Goal: Information Seeking & Learning: Check status

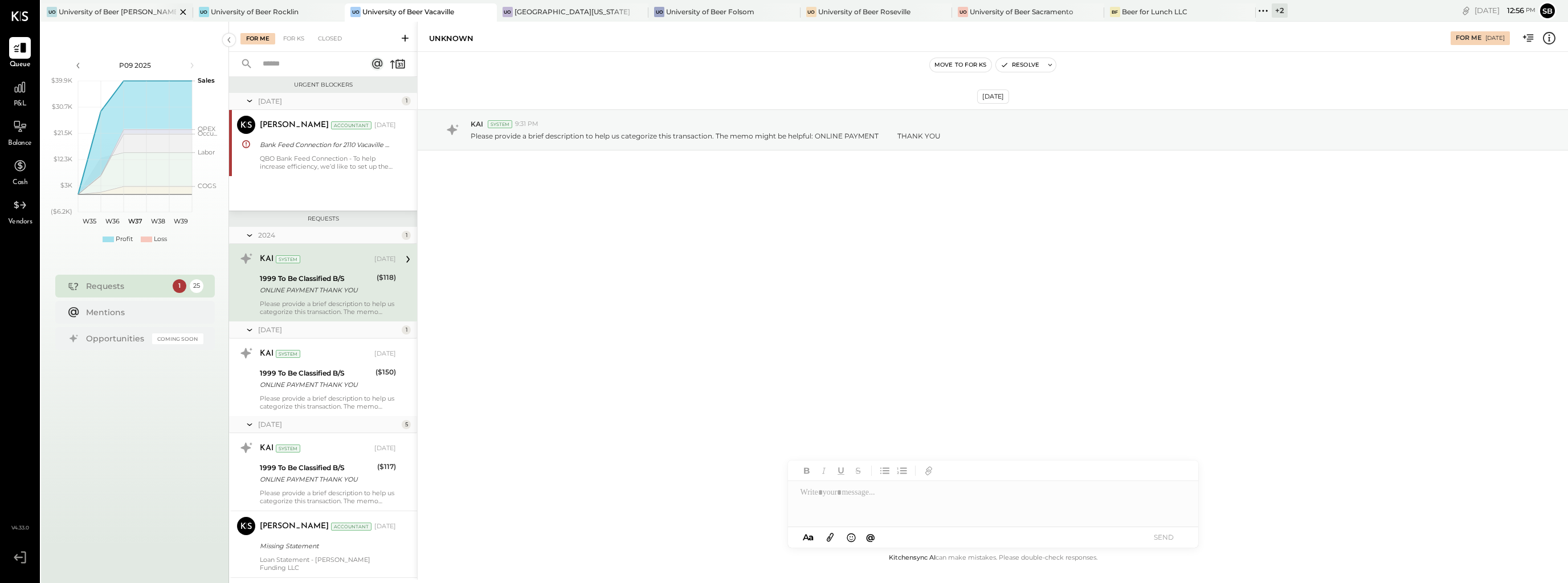
click at [146, 16] on div "Uo University of Beer [PERSON_NAME]" at bounding box center [108, 12] width 135 height 10
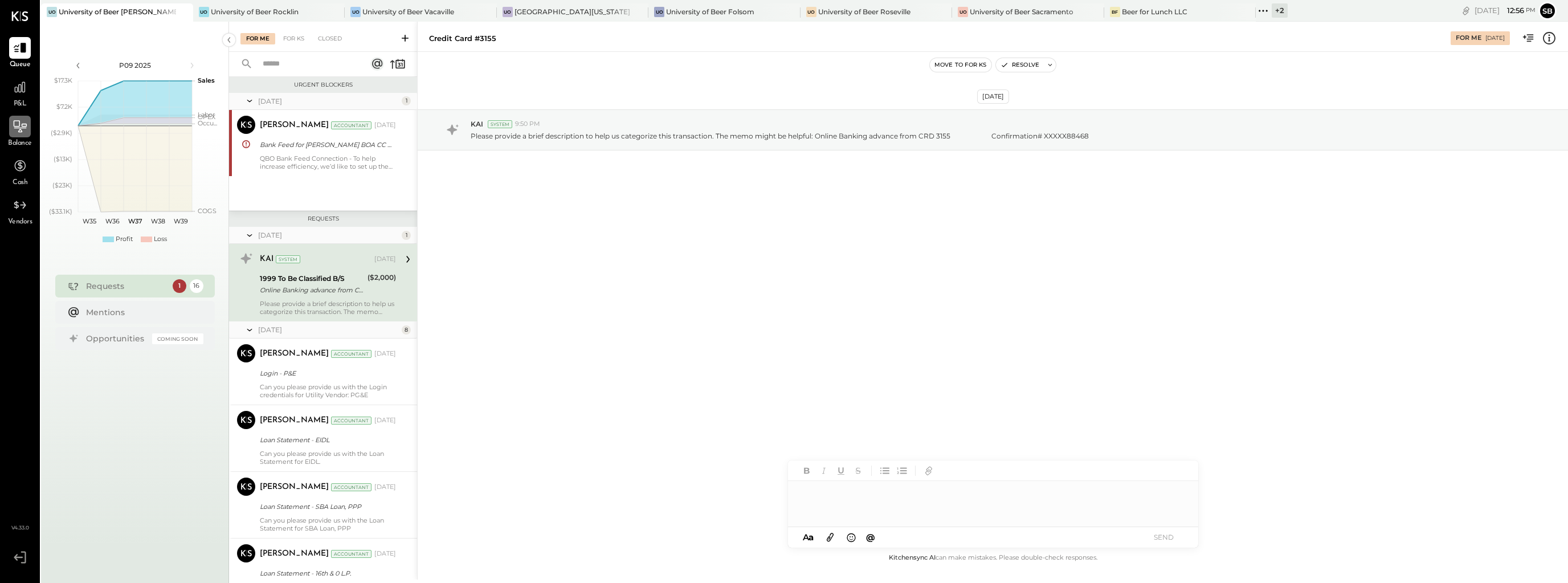
click at [17, 136] on div at bounding box center [20, 126] width 21 height 21
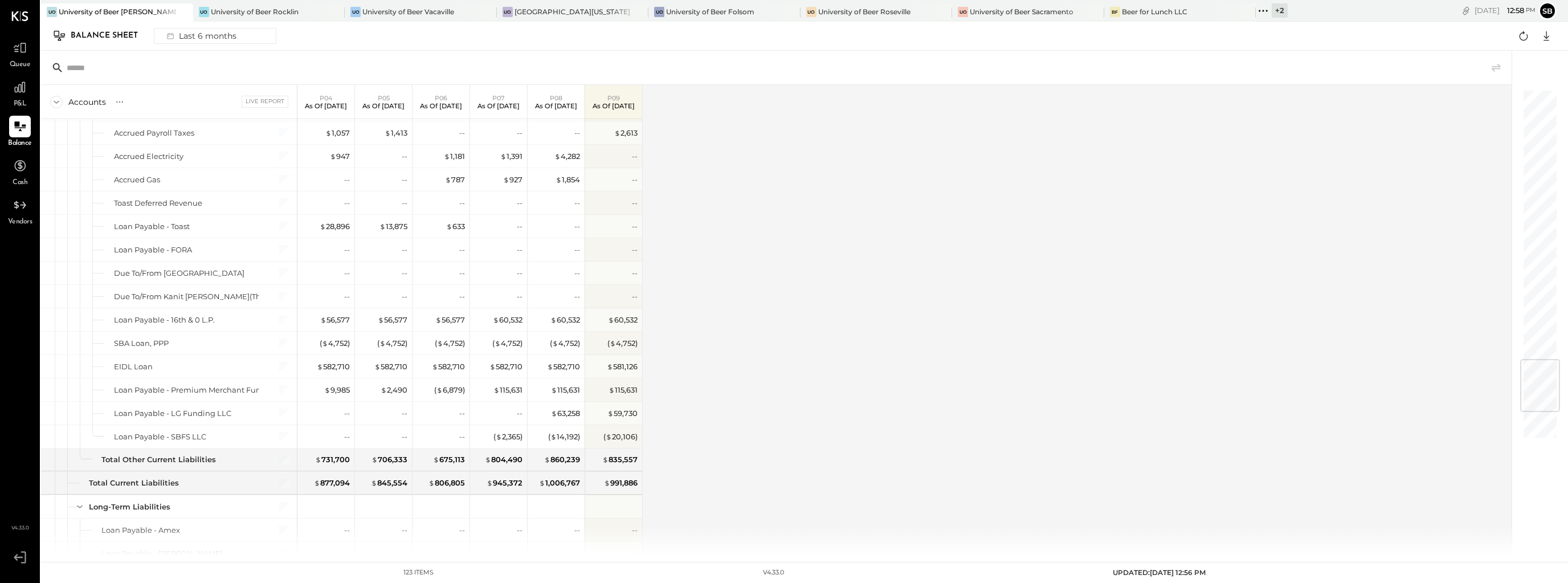
scroll to position [2233, 0]
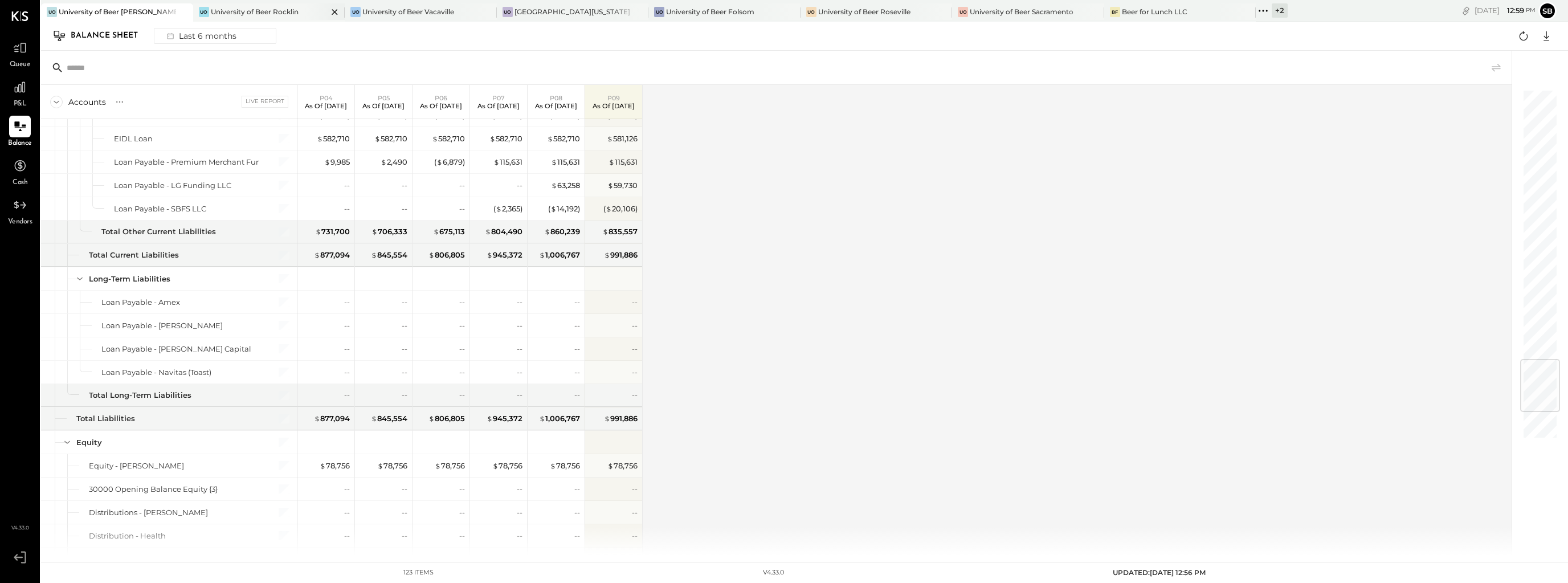
click at [265, 15] on div "University of Beer Rocklin" at bounding box center [254, 12] width 88 height 9
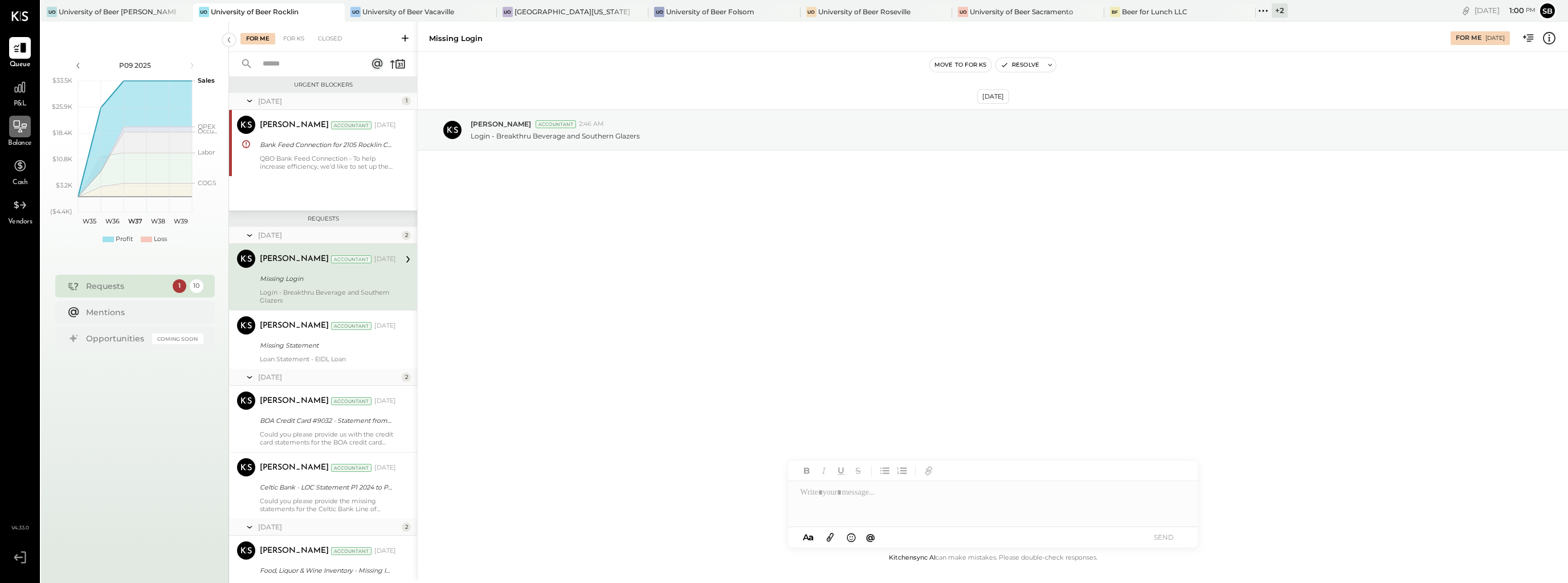
click at [25, 136] on div at bounding box center [20, 126] width 21 height 21
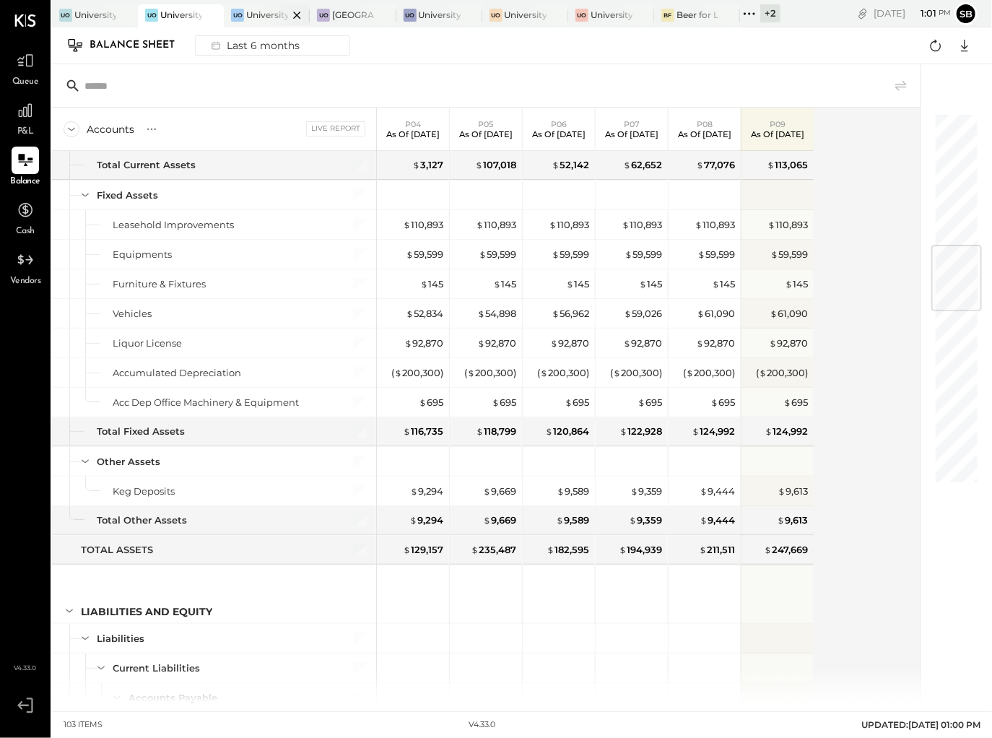
scroll to position [1097, 0]
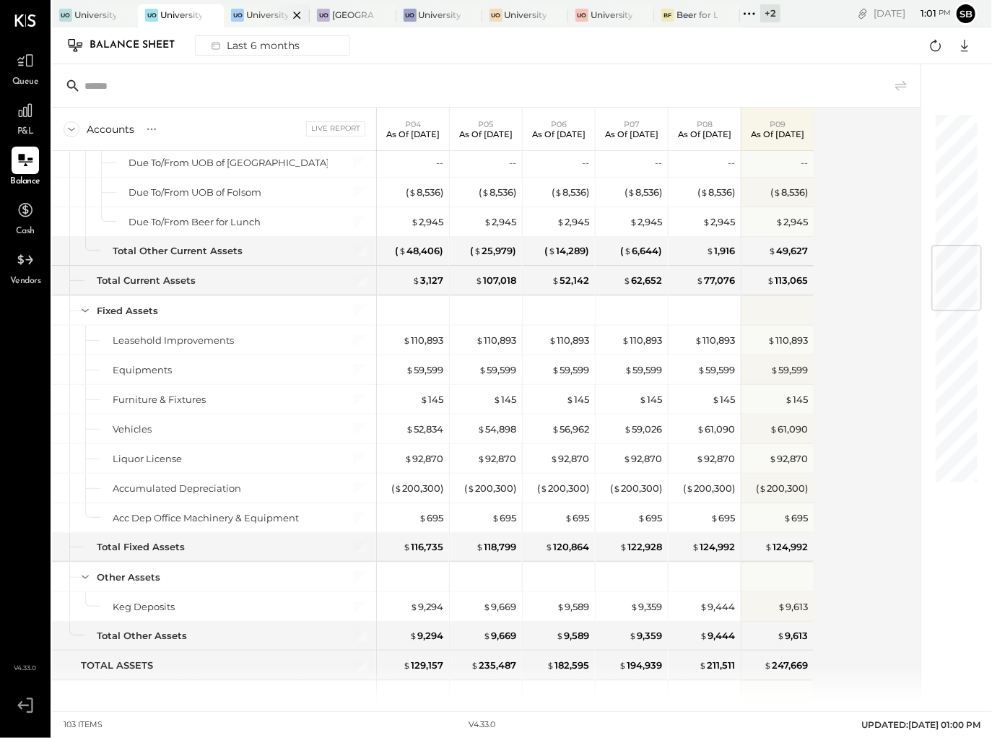
click at [261, 16] on div at bounding box center [284, 14] width 51 height 21
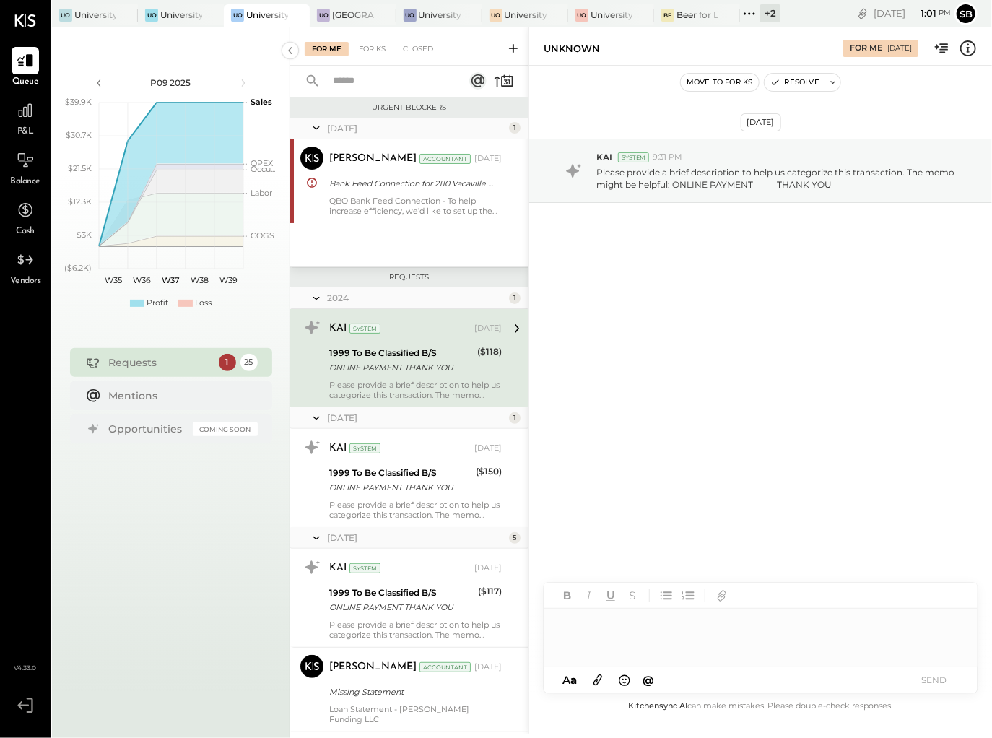
click at [29, 183] on span "Balance" at bounding box center [25, 181] width 30 height 13
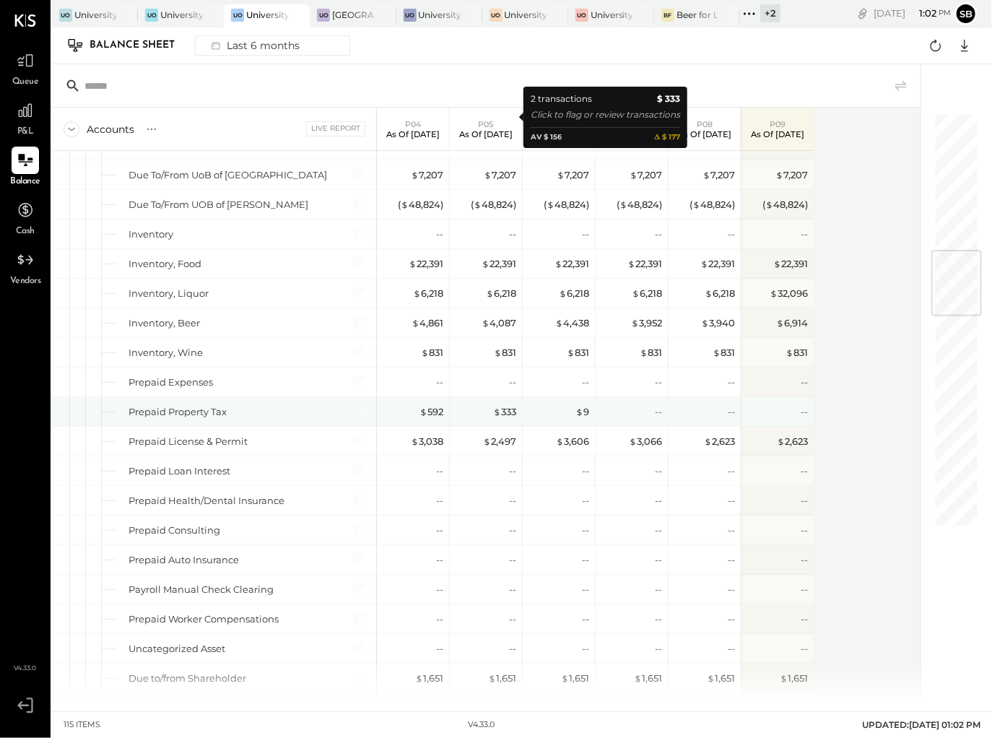
scroll to position [1195, 0]
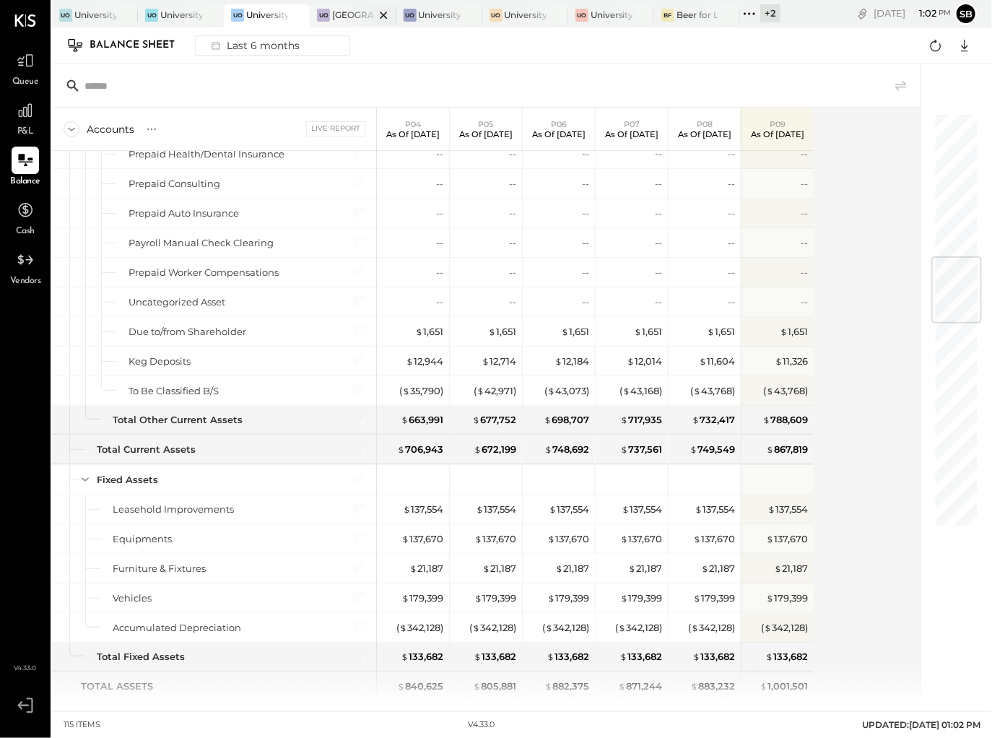
click at [339, 23] on div "Uo [GEOGRAPHIC_DATA][US_STATE]" at bounding box center [353, 15] width 86 height 23
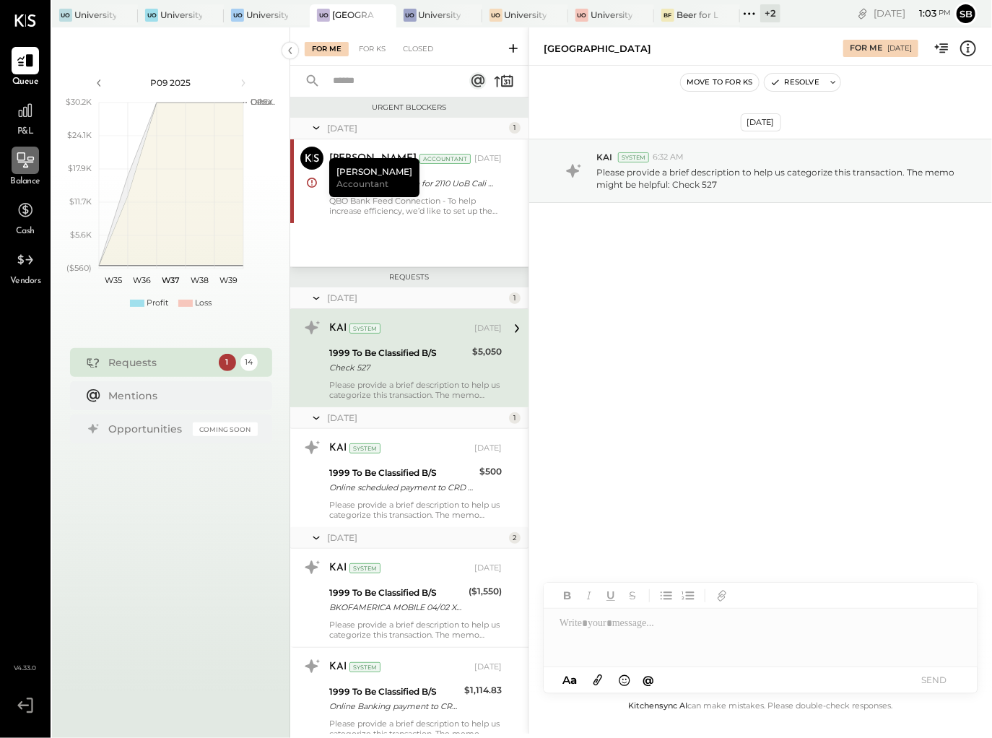
click at [32, 163] on icon at bounding box center [25, 160] width 19 height 19
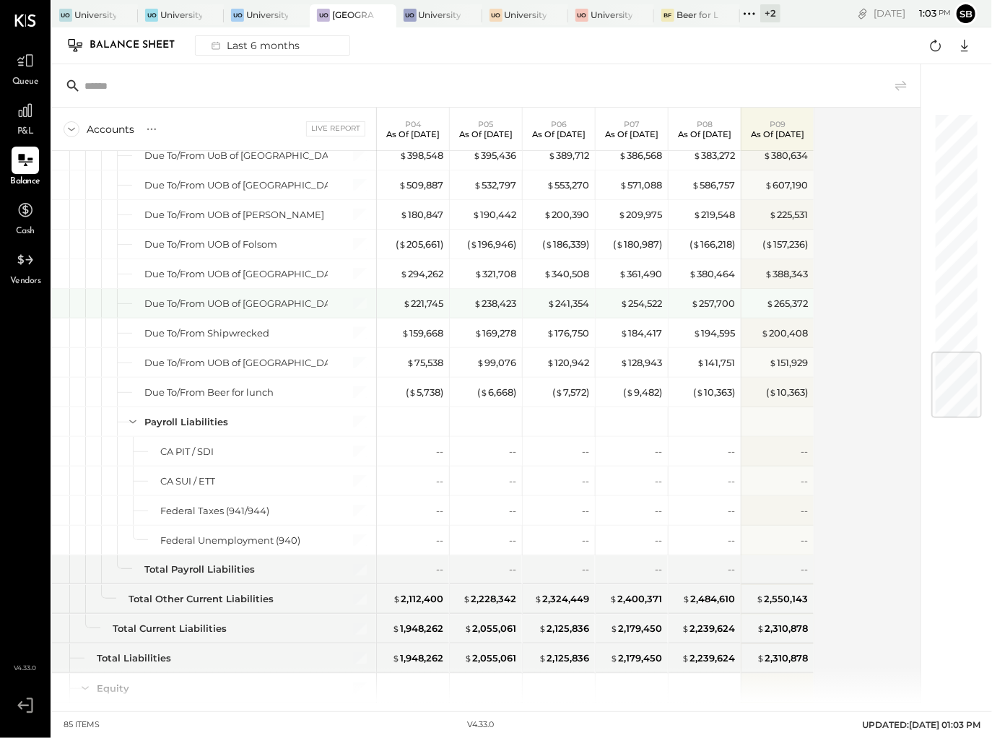
scroll to position [1986, 0]
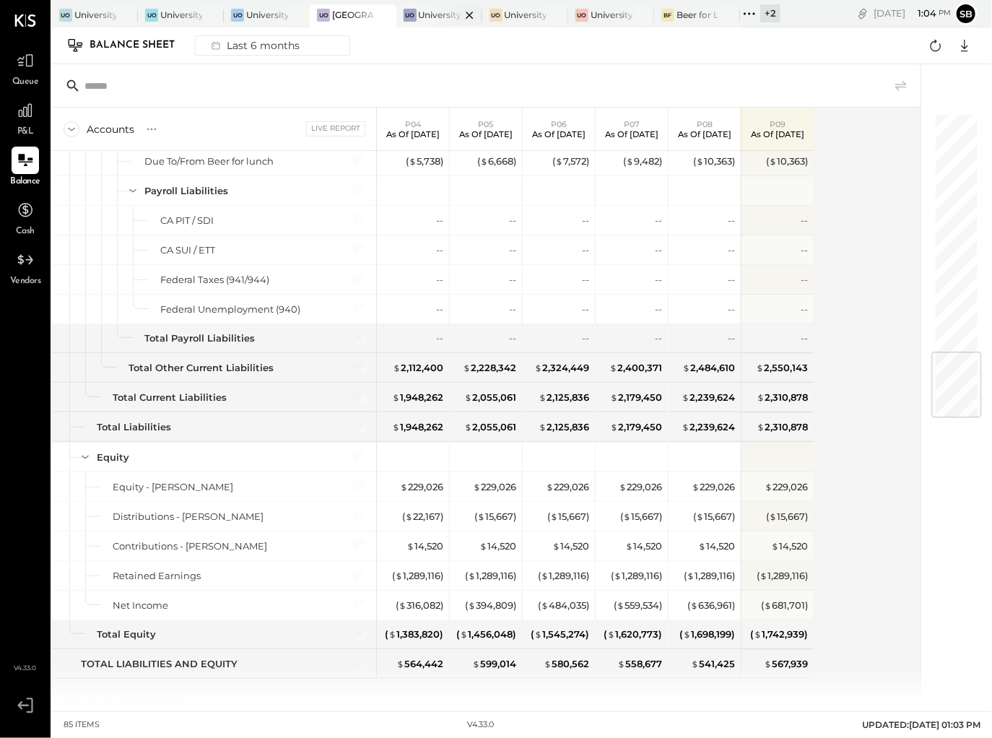
click at [432, 19] on div at bounding box center [457, 14] width 51 height 21
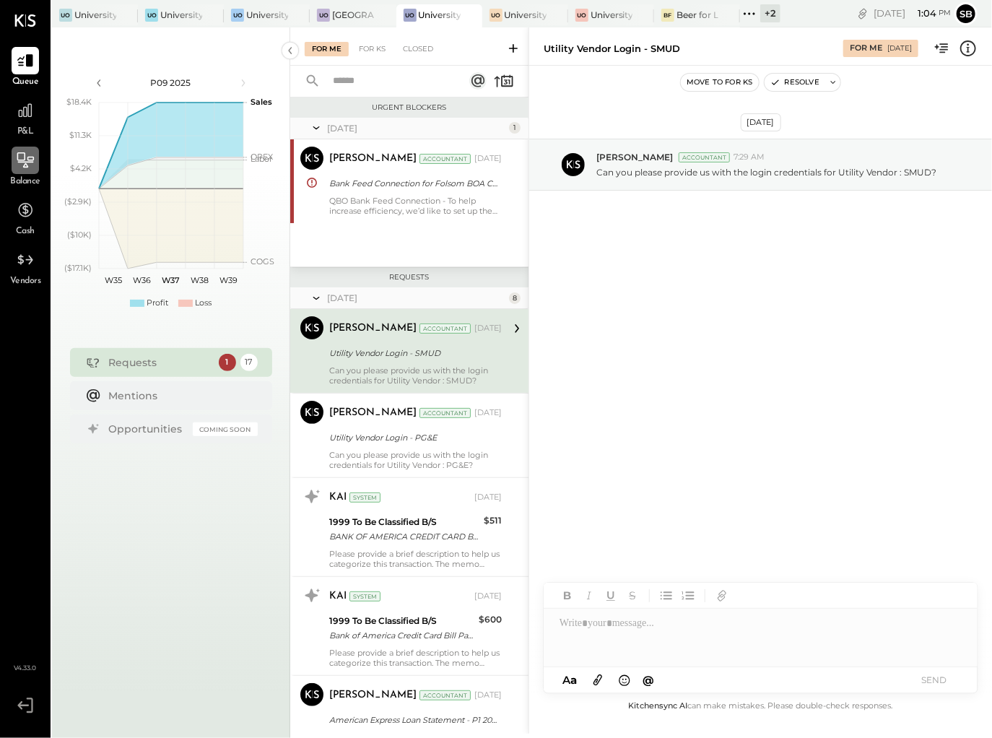
click at [25, 170] on div at bounding box center [25, 160] width 27 height 27
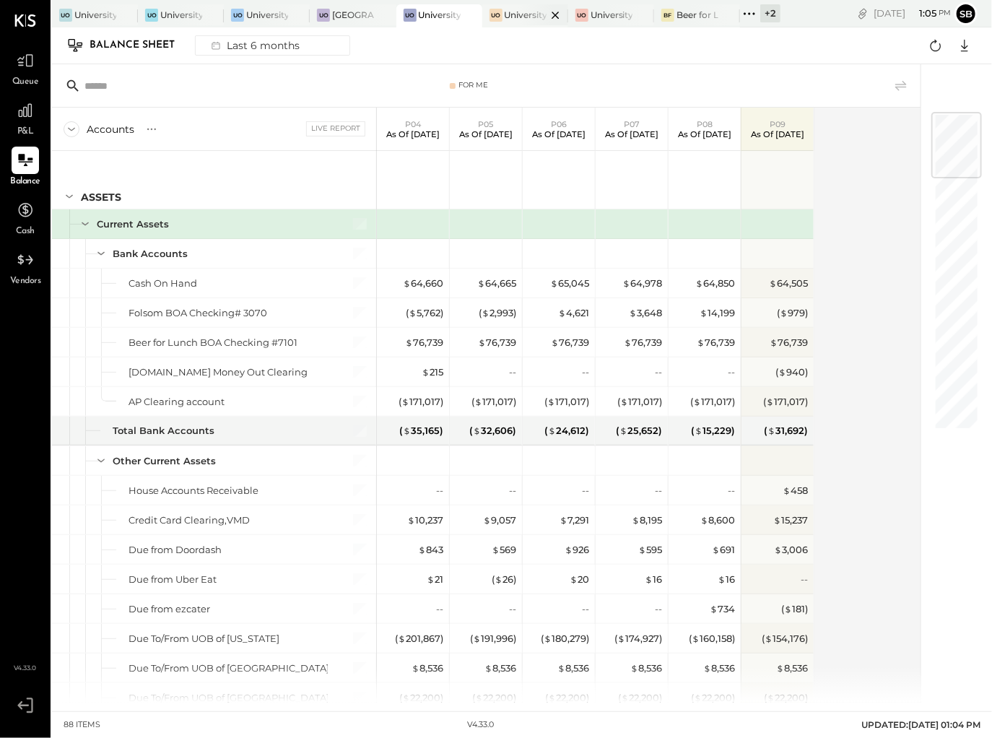
click at [513, 17] on div "University of Beer Roseville" at bounding box center [526, 15] width 42 height 12
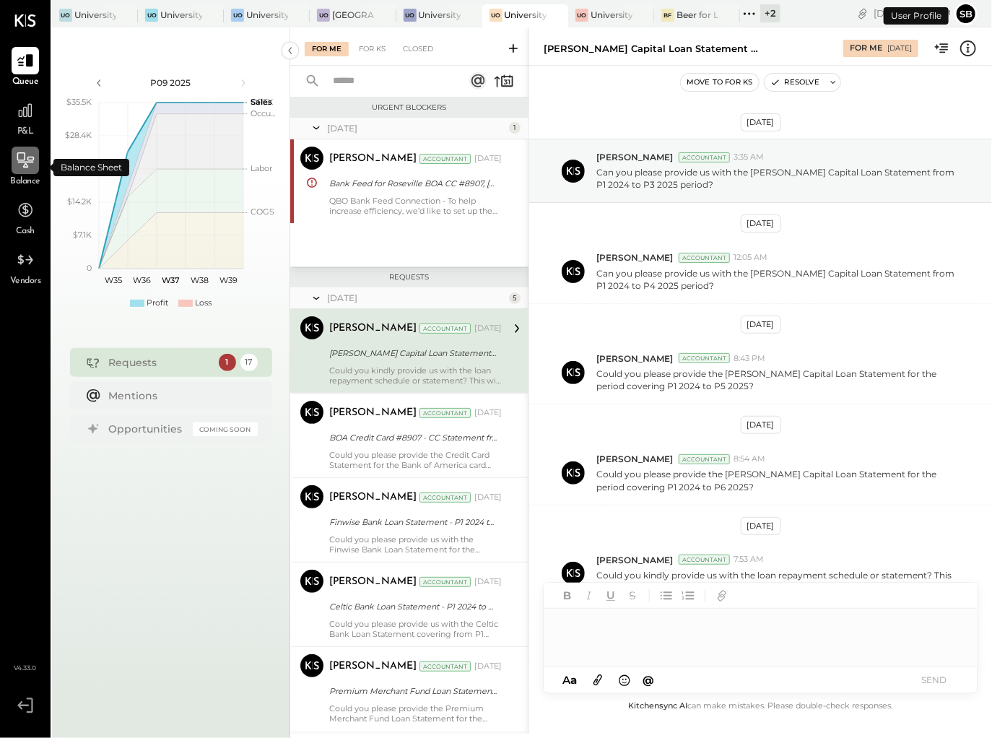
scroll to position [13, 0]
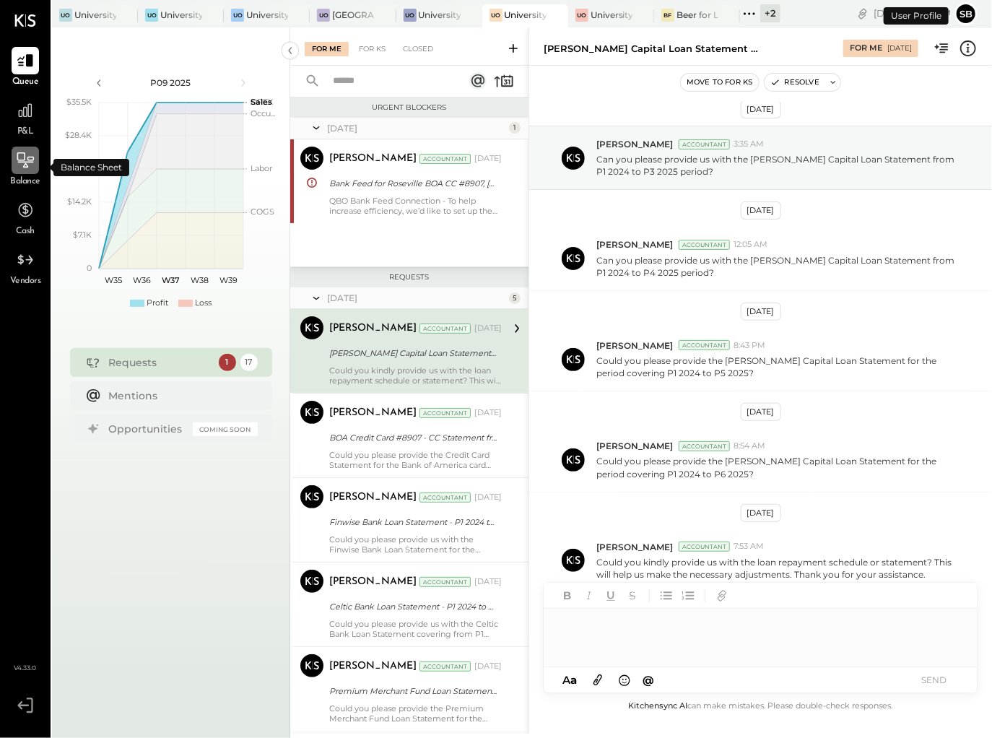
click at [33, 162] on icon at bounding box center [25, 160] width 19 height 19
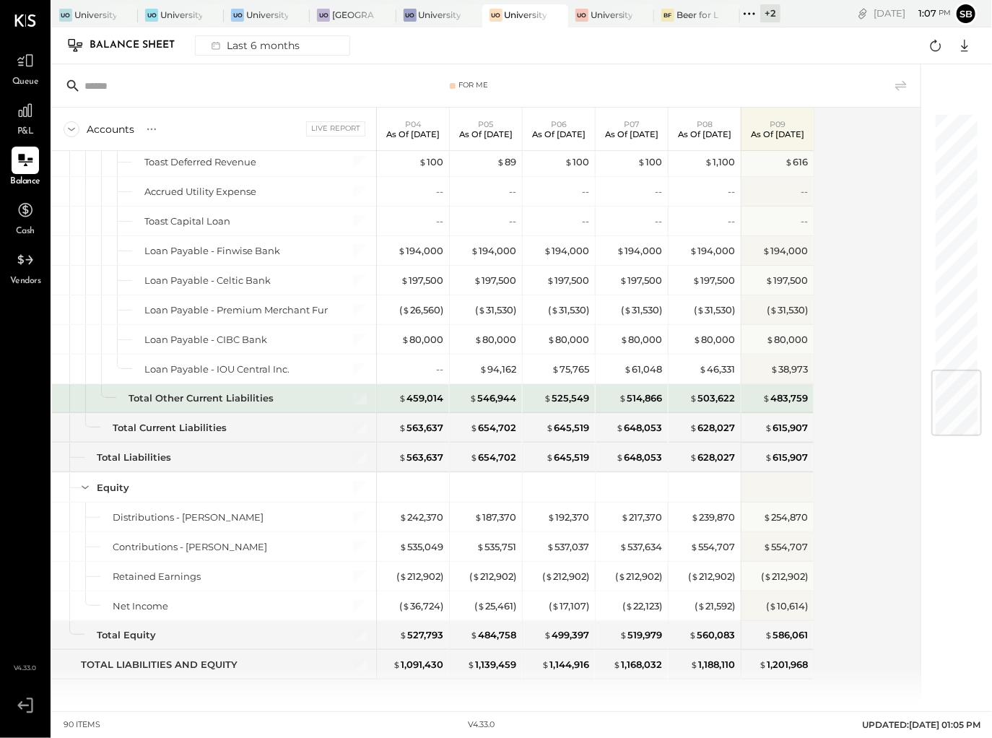
scroll to position [1902, 0]
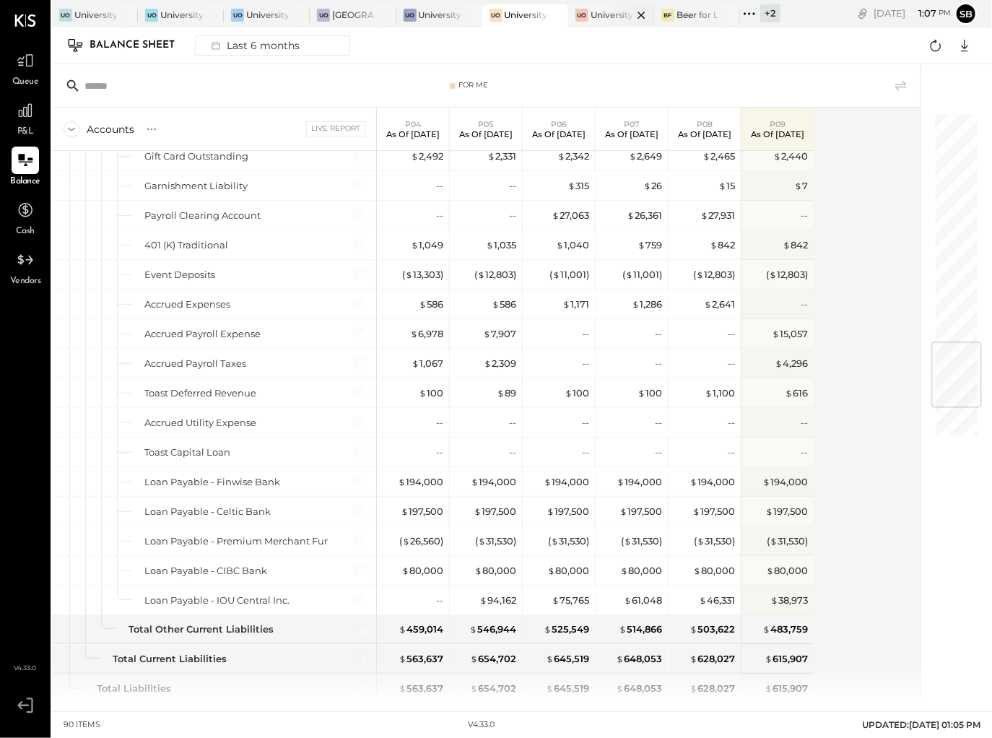
click at [614, 25] on div at bounding box center [629, 14] width 51 height 21
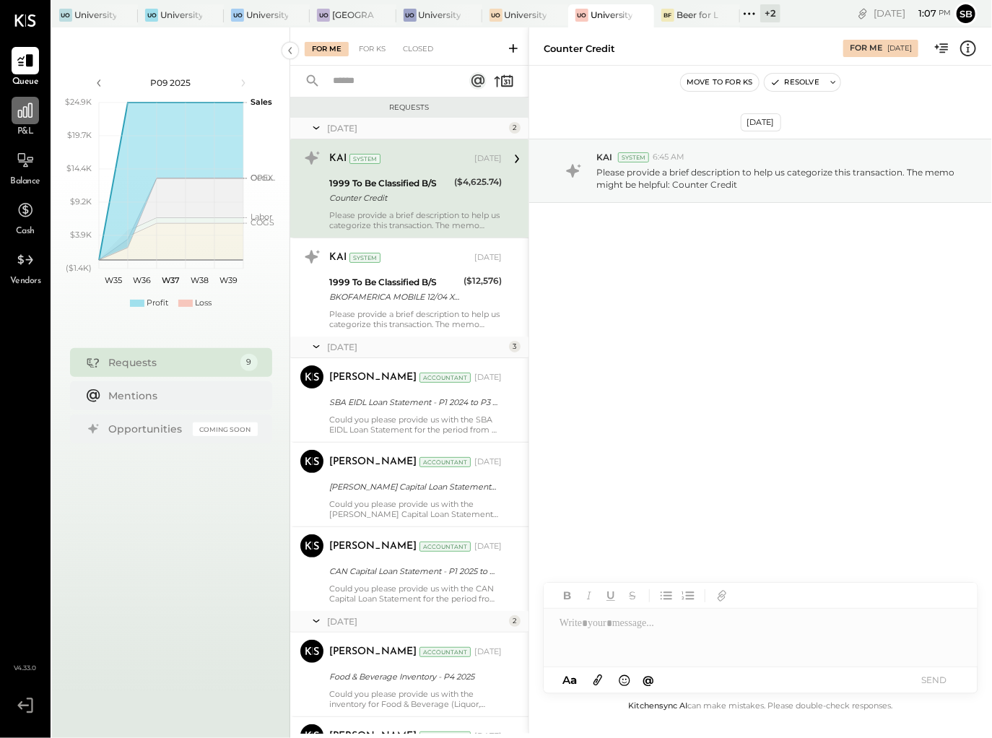
click at [35, 118] on div at bounding box center [25, 110] width 27 height 27
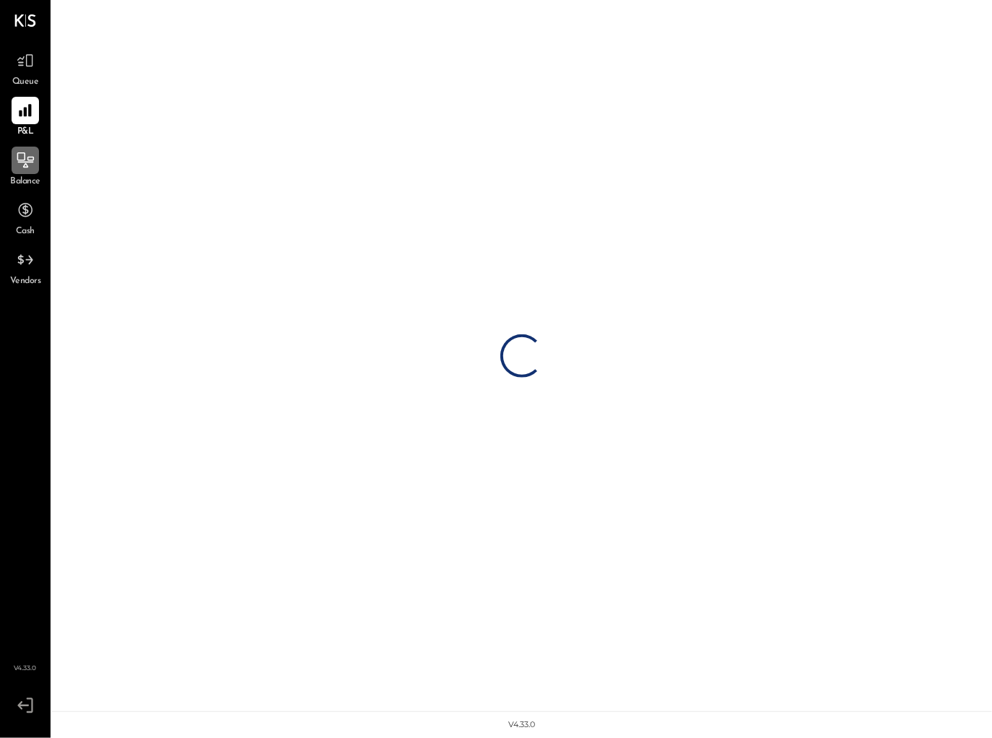
click at [29, 167] on icon at bounding box center [25, 160] width 19 height 19
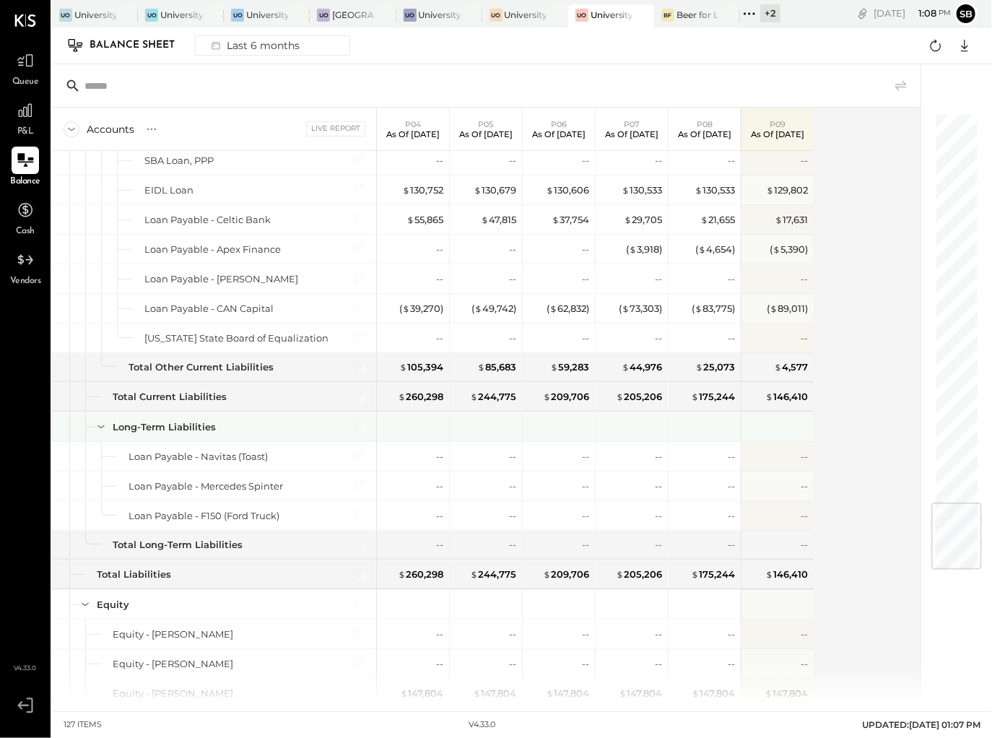
scroll to position [3223, 0]
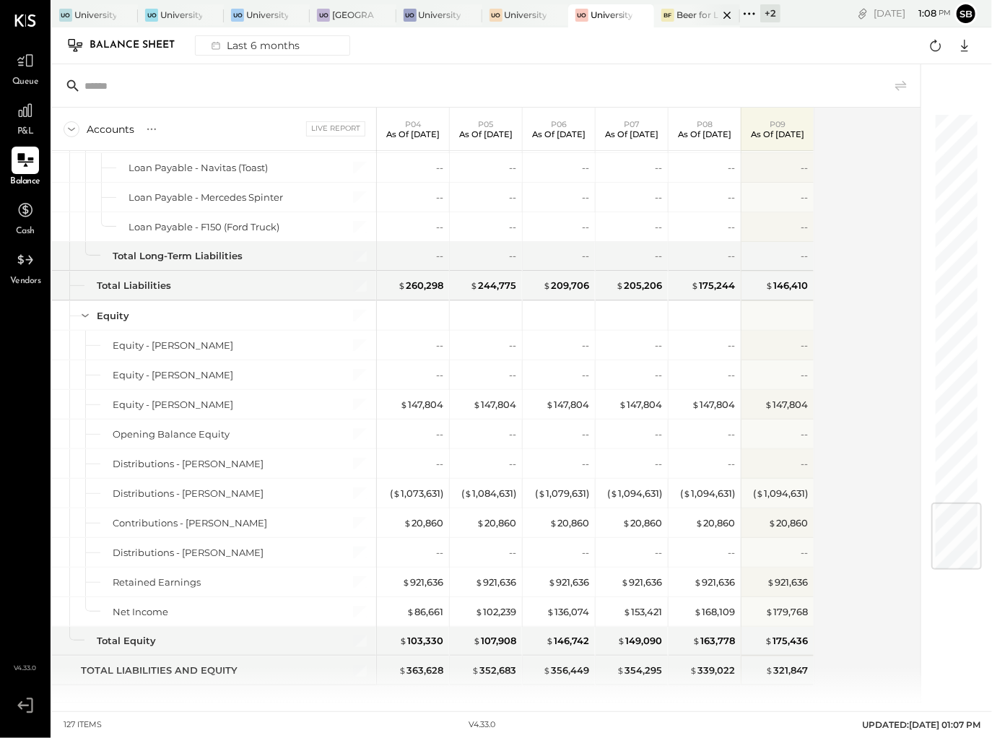
click at [678, 22] on div "Bf Beer for Lunch LLC" at bounding box center [697, 15] width 86 height 23
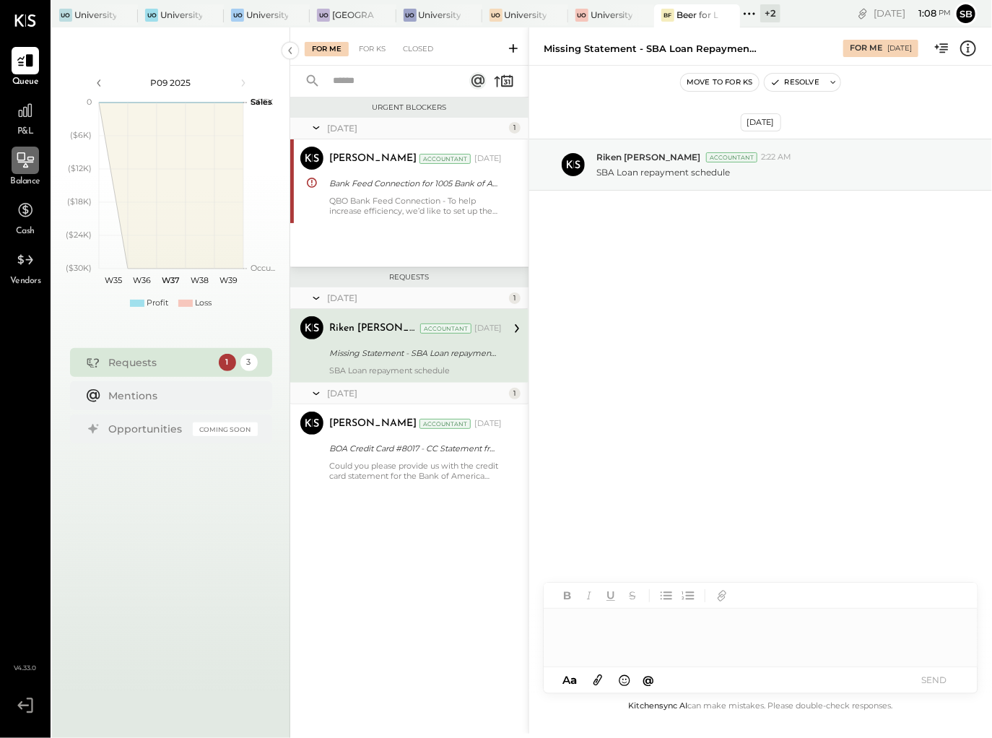
click at [25, 161] on icon at bounding box center [25, 160] width 19 height 19
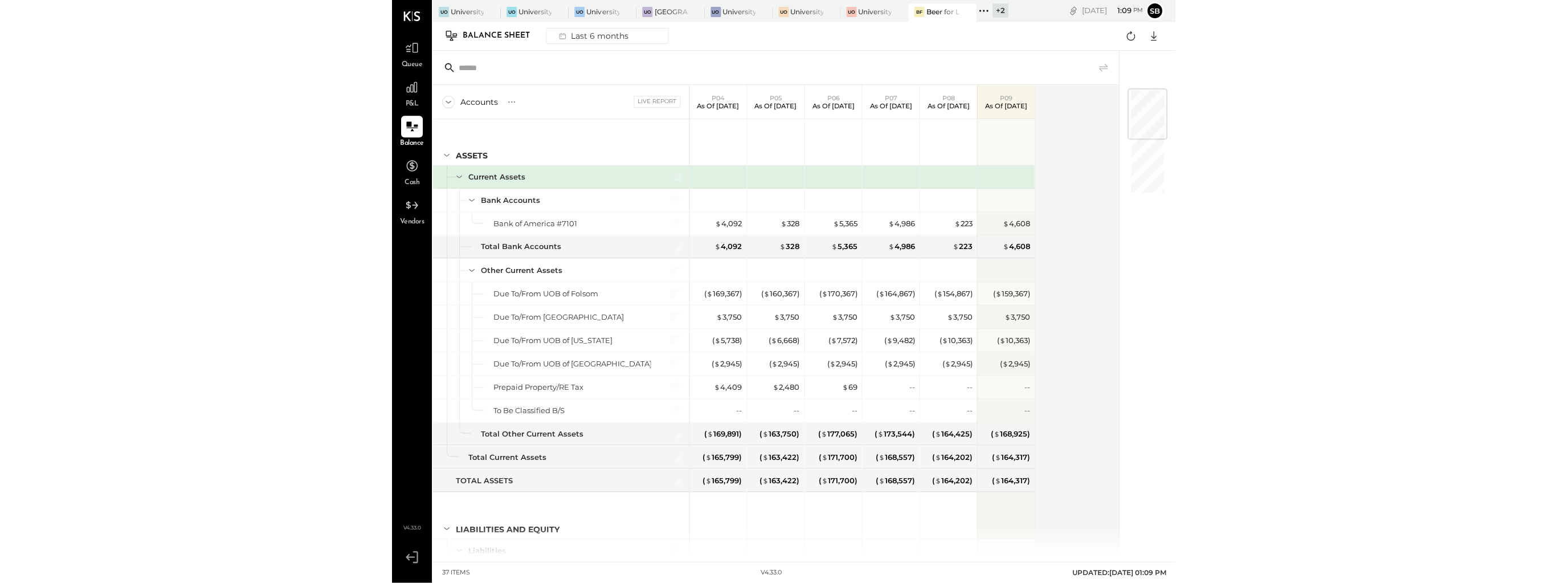
scroll to position [228, 0]
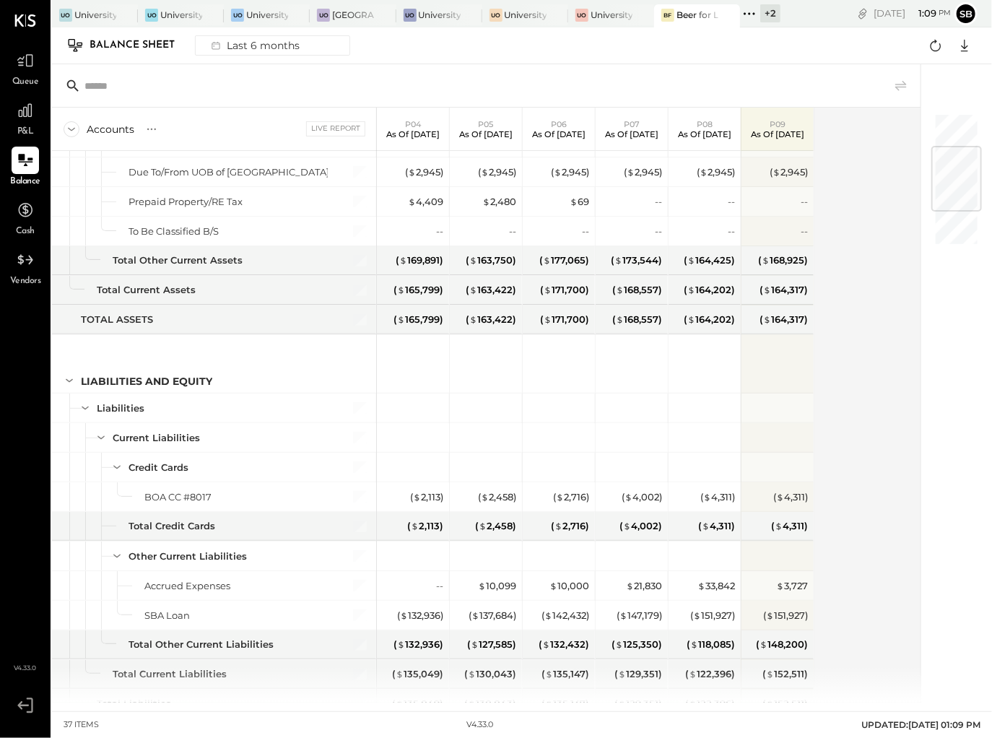
click at [749, 9] on icon at bounding box center [749, 13] width 19 height 19
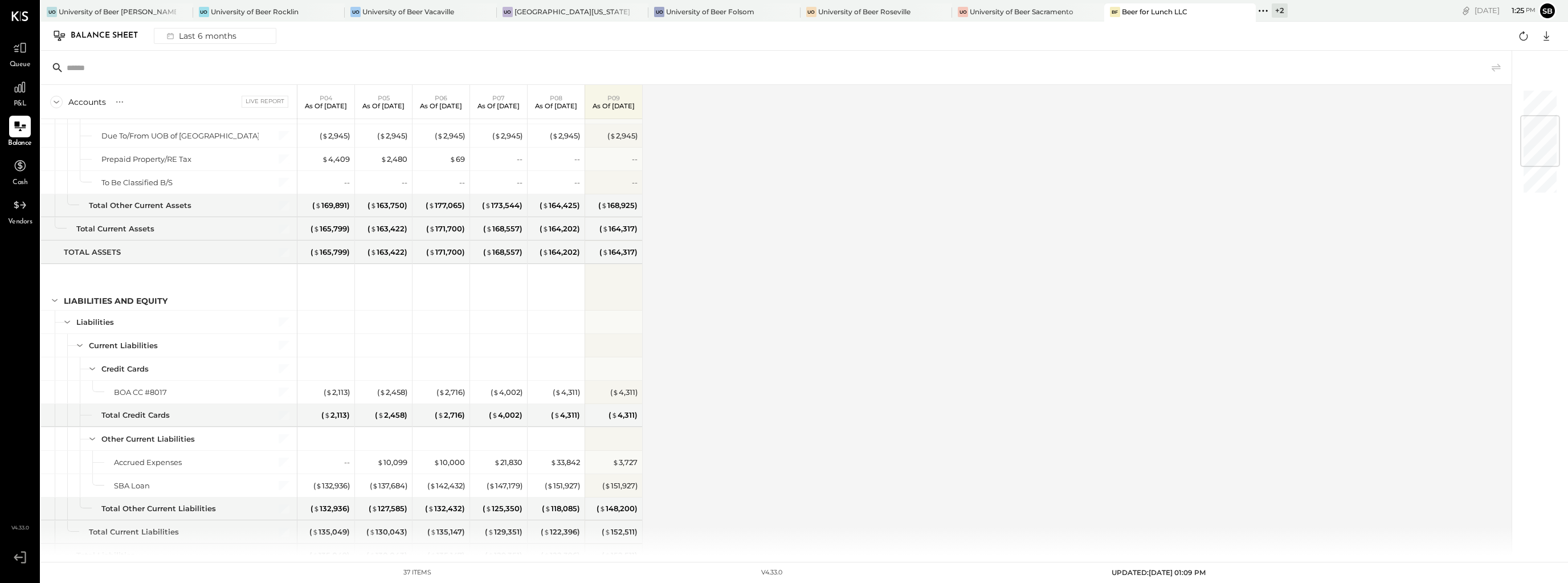
click at [852, 268] on div "Accounts S GL Live Report P04 As of [DATE] P05 As of [DATE] P06 As of [DATE] P0…" at bounding box center [777, 320] width 1473 height 470
